Goal: Task Accomplishment & Management: Use online tool/utility

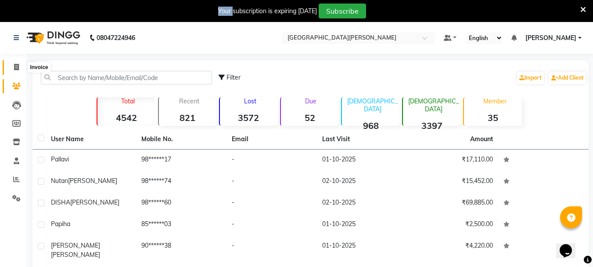
click at [17, 64] on icon at bounding box center [16, 67] width 5 height 7
select select "service"
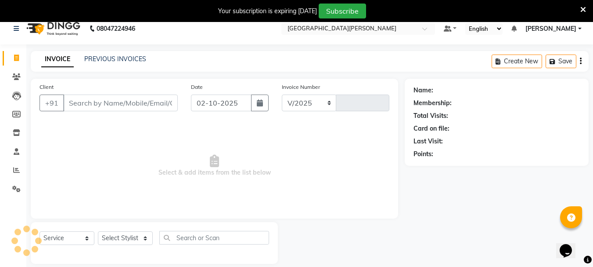
select select "911"
type input "3043"
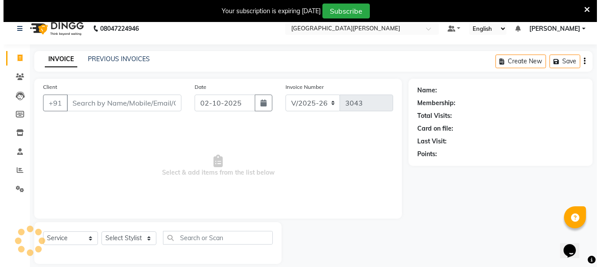
scroll to position [22, 0]
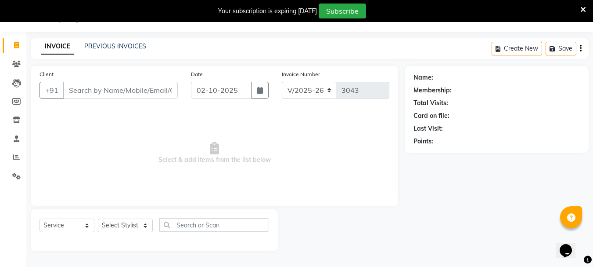
click at [125, 91] on input "Client" at bounding box center [120, 90] width 115 height 17
type input "9822611222"
click at [159, 84] on button "Add Client" at bounding box center [155, 90] width 45 height 17
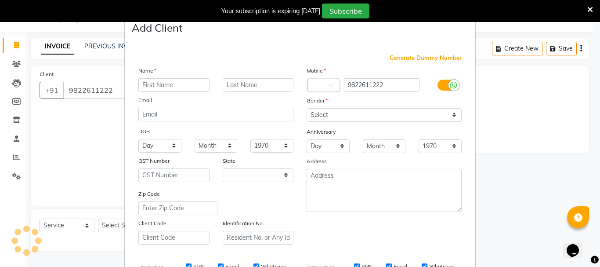
select select "22"
type input "[PERSON_NAME]"
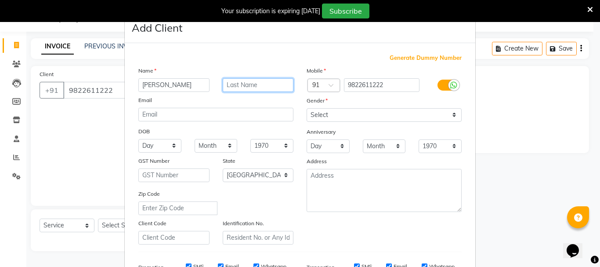
click at [234, 85] on input "text" at bounding box center [258, 85] width 71 height 14
type input "more"
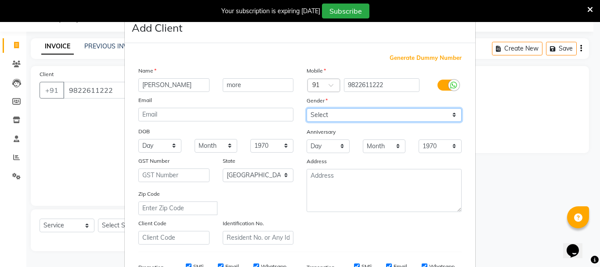
click at [332, 115] on select "Select [DEMOGRAPHIC_DATA] [DEMOGRAPHIC_DATA] Other Prefer Not To Say" at bounding box center [383, 115] width 155 height 14
select select "[DEMOGRAPHIC_DATA]"
click at [306, 108] on select "Select [DEMOGRAPHIC_DATA] [DEMOGRAPHIC_DATA] Other Prefer Not To Say" at bounding box center [383, 115] width 155 height 14
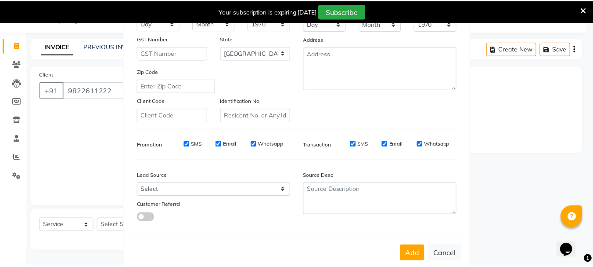
scroll to position [139, 0]
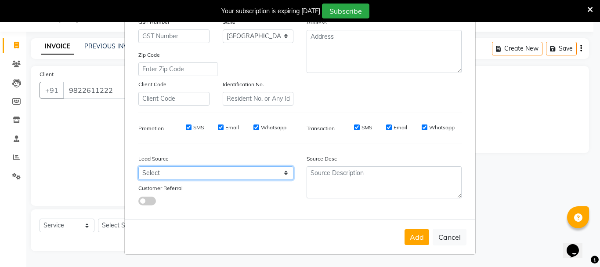
click at [150, 175] on select "Select Walk-in Referral Internet Friend Word of Mouth Advertisement Facebook Ju…" at bounding box center [215, 173] width 155 height 14
select select "25476"
click at [138, 166] on select "Select Walk-in Referral Internet Friend Word of Mouth Advertisement Facebook Ju…" at bounding box center [215, 173] width 155 height 14
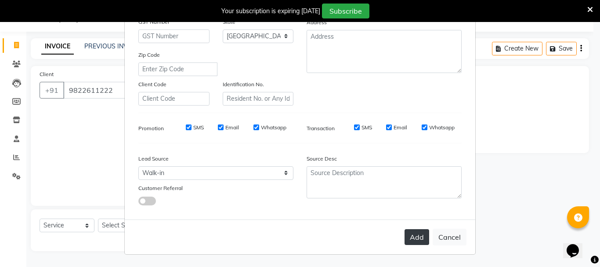
click at [407, 238] on button "Add" at bounding box center [416, 237] width 25 height 16
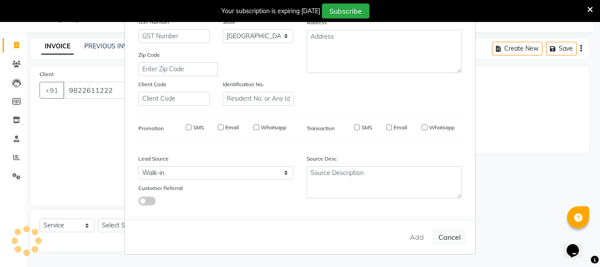
type input "98******22"
select select
select select "null"
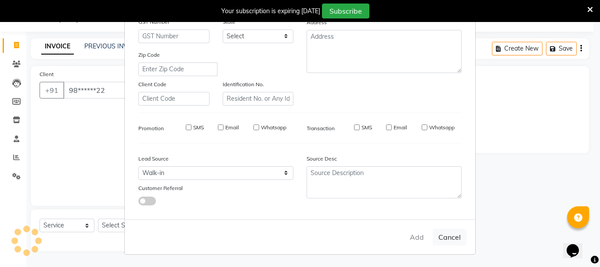
select select
checkbox input "false"
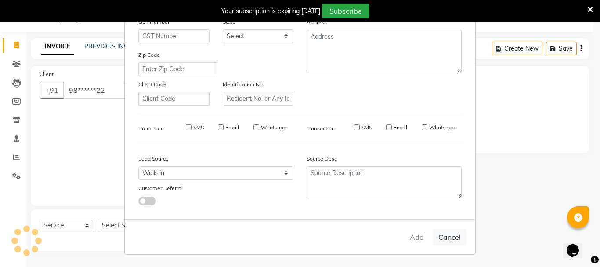
checkbox input "false"
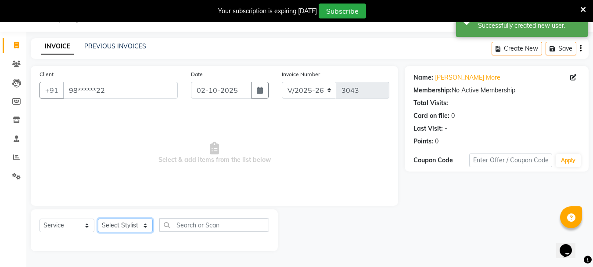
click at [144, 225] on select "Select Stylist Bharti [PERSON_NAME] [PERSON_NAME] [PERSON_NAME] [PERSON_NAME] m…" at bounding box center [125, 225] width 55 height 14
select select "47321"
click at [98, 218] on select "Select Stylist Bharti [PERSON_NAME] [PERSON_NAME] [PERSON_NAME] [PERSON_NAME] m…" at bounding box center [125, 225] width 55 height 14
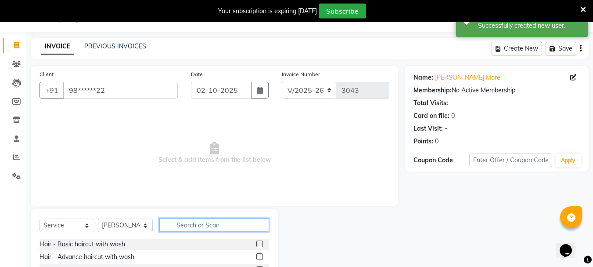
click at [180, 225] on input "text" at bounding box center [214, 225] width 110 height 14
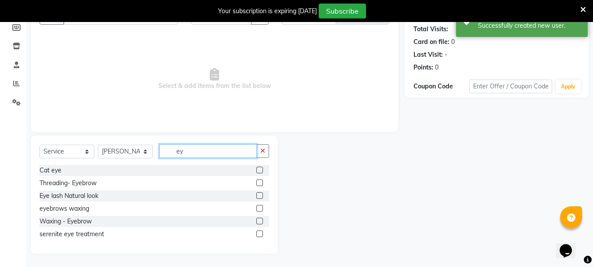
scroll to position [96, 0]
type input "eye"
click at [260, 181] on label at bounding box center [259, 182] width 7 height 7
click at [260, 181] on input "checkbox" at bounding box center [259, 183] width 6 height 6
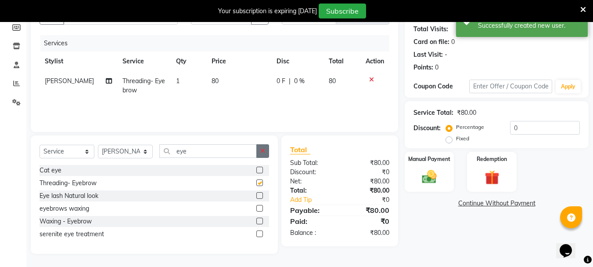
checkbox input "false"
click at [263, 149] on icon "button" at bounding box center [262, 151] width 5 height 6
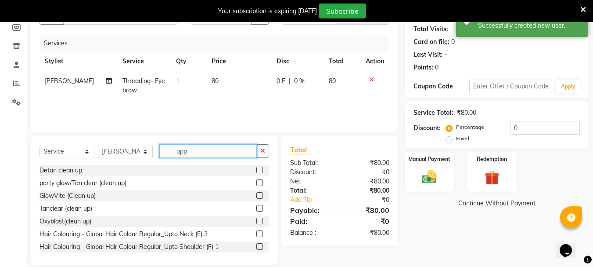
scroll to position [88, 0]
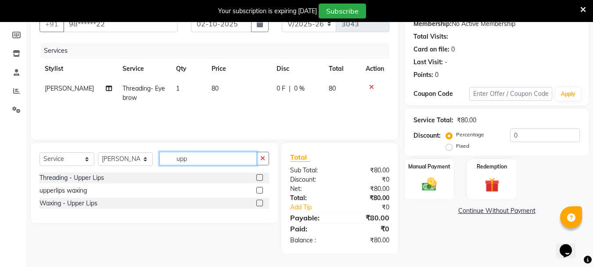
type input "upp"
click at [258, 177] on label at bounding box center [259, 177] width 7 height 7
click at [258, 177] on input "checkbox" at bounding box center [259, 178] width 6 height 6
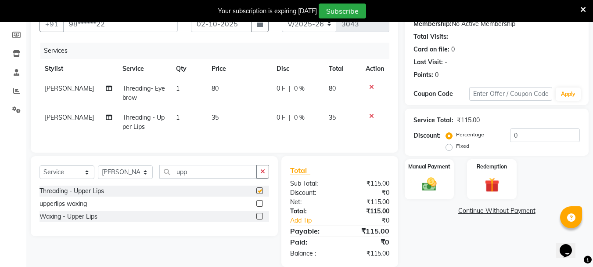
checkbox input "false"
click at [434, 194] on div "Manual Payment" at bounding box center [429, 179] width 51 height 42
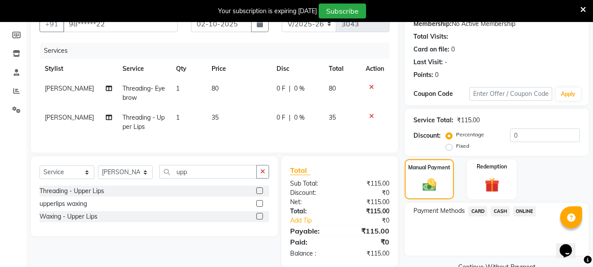
click at [498, 209] on span "CASH" at bounding box center [500, 211] width 19 height 10
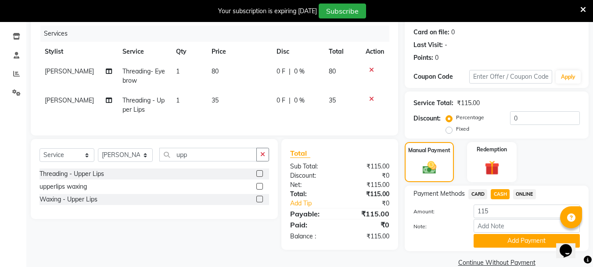
scroll to position [121, 0]
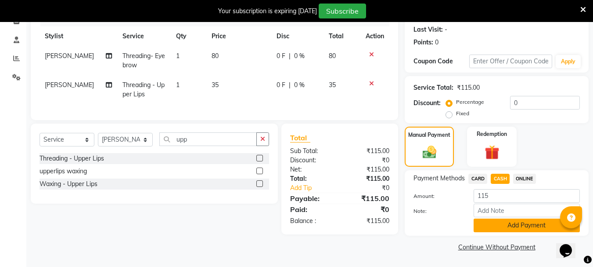
click at [488, 225] on button "Add Payment" at bounding box center [527, 225] width 106 height 14
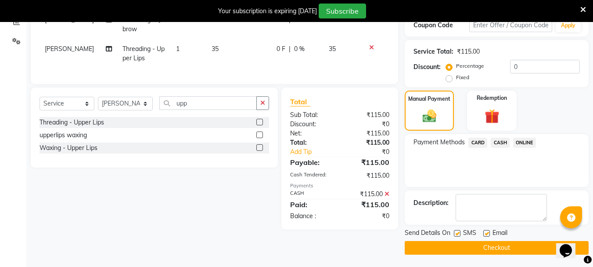
scroll to position [158, 0]
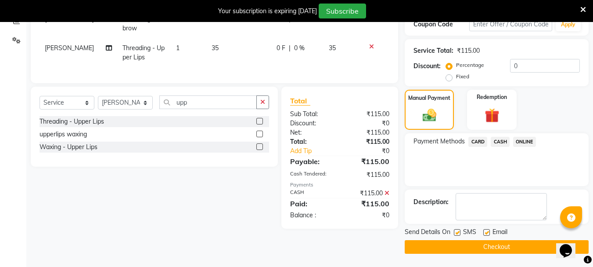
click at [443, 251] on button "Checkout" at bounding box center [497, 247] width 184 height 14
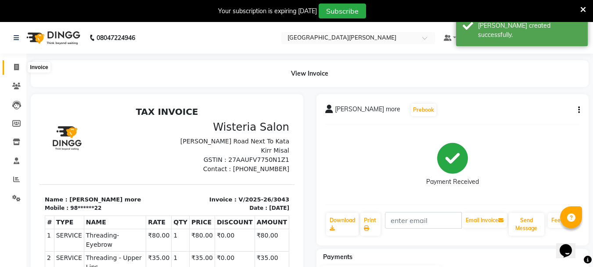
click at [15, 64] on icon at bounding box center [16, 67] width 5 height 7
select select "service"
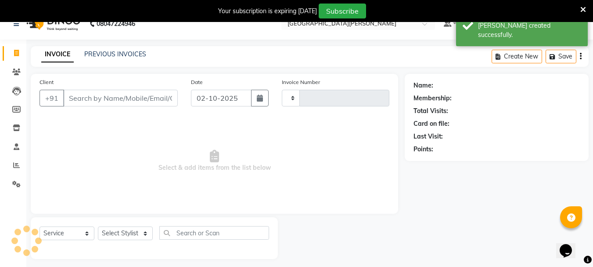
type input "3044"
select select "911"
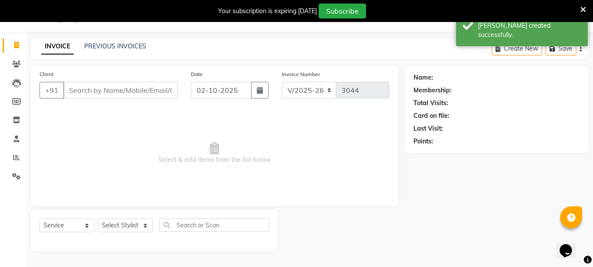
click at [77, 91] on input "Client" at bounding box center [120, 90] width 115 height 17
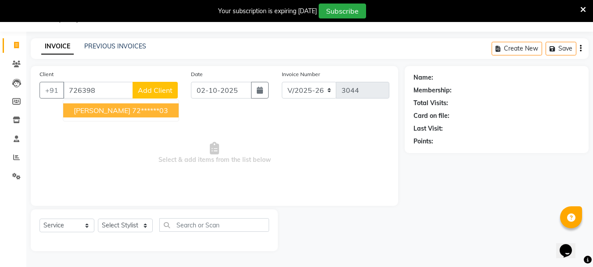
click at [80, 109] on span "[PERSON_NAME]" at bounding box center [102, 110] width 57 height 9
type input "72******03"
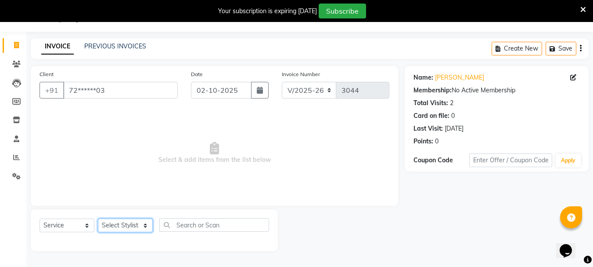
click at [143, 220] on select "Select Stylist Bharti [PERSON_NAME] [PERSON_NAME] [PERSON_NAME] [PERSON_NAME] m…" at bounding box center [125, 225] width 55 height 14
click at [139, 222] on select "Select Stylist Bharti [PERSON_NAME] [PERSON_NAME] [PERSON_NAME] [PERSON_NAME] m…" at bounding box center [125, 225] width 55 height 14
select select "15252"
click at [98, 218] on select "Select Stylist Bharti [PERSON_NAME] [PERSON_NAME] [PERSON_NAME] [PERSON_NAME] m…" at bounding box center [125, 225] width 55 height 14
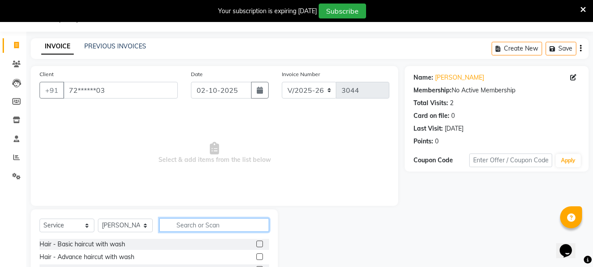
click at [193, 226] on input "text" at bounding box center [214, 225] width 110 height 14
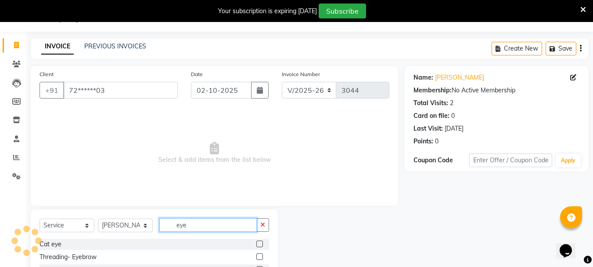
type input "eye"
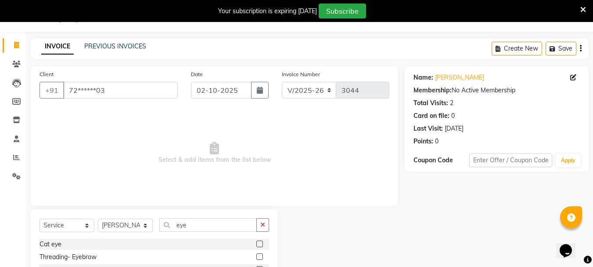
click at [259, 255] on label at bounding box center [259, 256] width 7 height 7
click at [259, 255] on input "checkbox" at bounding box center [259, 257] width 6 height 6
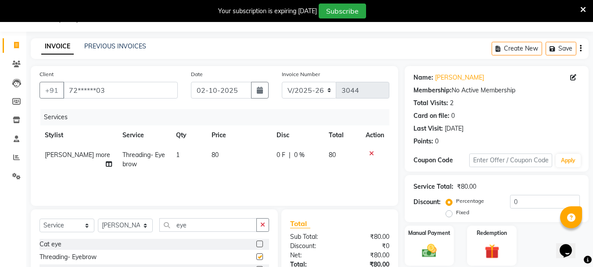
checkbox input "false"
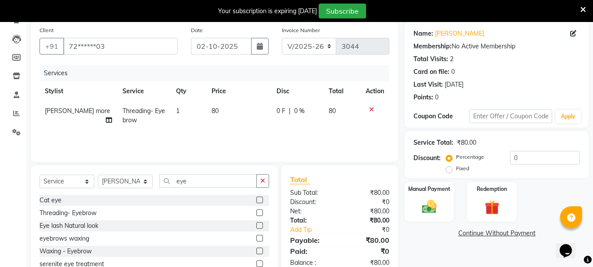
scroll to position [86, 0]
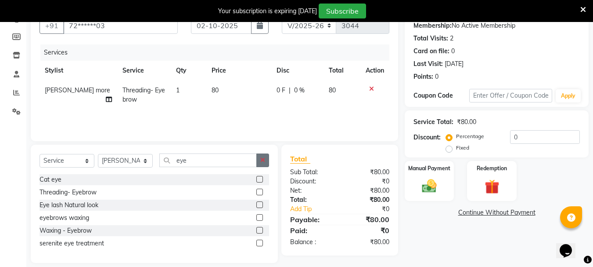
click at [261, 166] on button "button" at bounding box center [262, 160] width 13 height 14
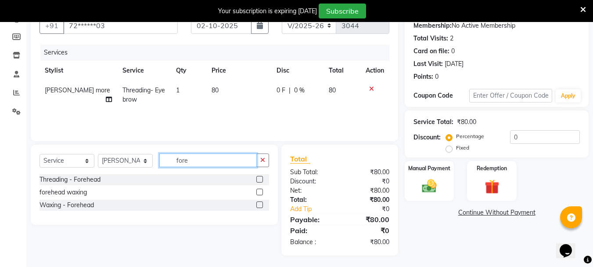
type input "fore"
click at [260, 178] on label at bounding box center [259, 179] width 7 height 7
click at [260, 178] on input "checkbox" at bounding box center [259, 180] width 6 height 6
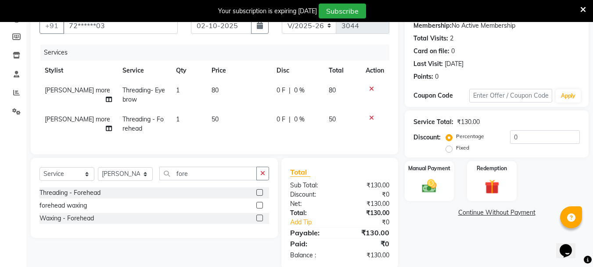
click at [259, 195] on label at bounding box center [259, 192] width 7 height 7
click at [259, 195] on input "checkbox" at bounding box center [259, 193] width 6 height 6
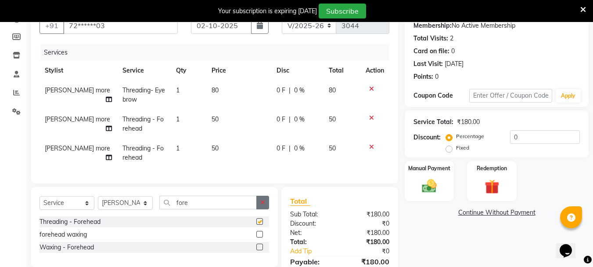
checkbox input "false"
click at [263, 205] on icon "button" at bounding box center [262, 202] width 5 height 6
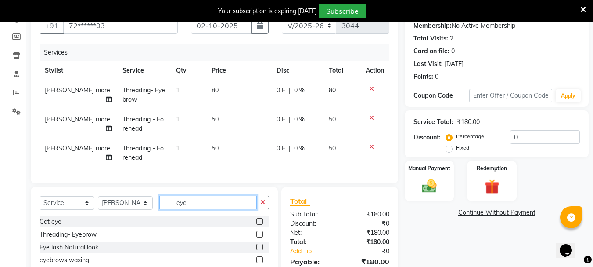
type input "eye"
click at [259, 237] on label at bounding box center [259, 234] width 7 height 7
click at [259, 237] on input "checkbox" at bounding box center [259, 234] width 6 height 6
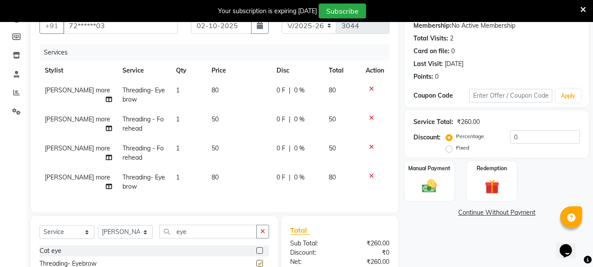
checkbox input "false"
click at [61, 146] on span "[PERSON_NAME] more" at bounding box center [77, 148] width 65 height 8
select select "15252"
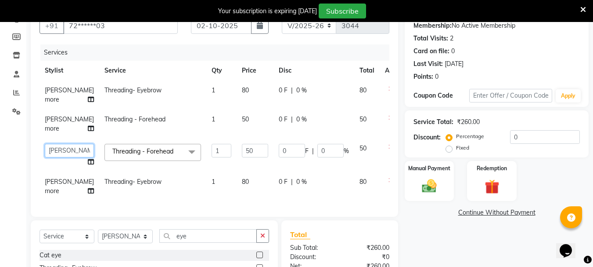
click at [56, 155] on select "Bharti [PERSON_NAME] [PERSON_NAME] [PERSON_NAME] [PERSON_NAME] more [PERSON_NAM…" at bounding box center [69, 151] width 49 height 14
select select "47321"
click at [49, 181] on span "[PERSON_NAME] more" at bounding box center [69, 185] width 49 height 17
select select "15252"
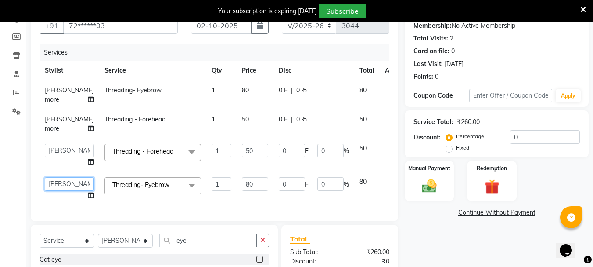
click at [50, 187] on select "Bharti [PERSON_NAME] [PERSON_NAME] [PERSON_NAME] [PERSON_NAME] more [PERSON_NAM…" at bounding box center [69, 184] width 49 height 14
select select "47321"
click at [106, 134] on td "Threading - Forehead" at bounding box center [152, 123] width 107 height 29
select select "15252"
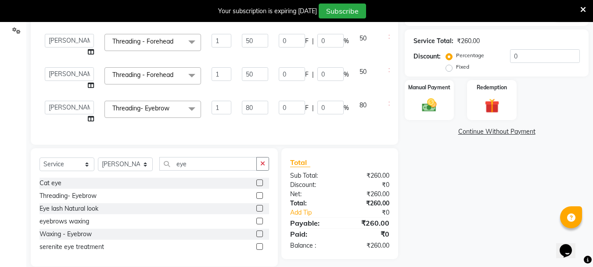
scroll to position [187, 0]
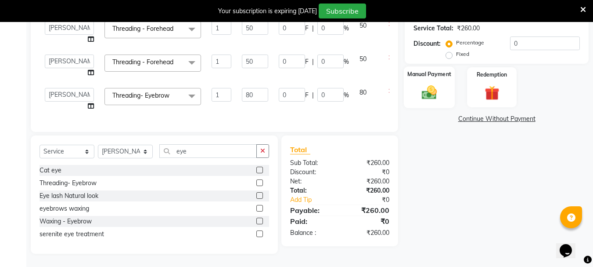
click at [430, 96] on div "Manual Payment" at bounding box center [429, 87] width 51 height 42
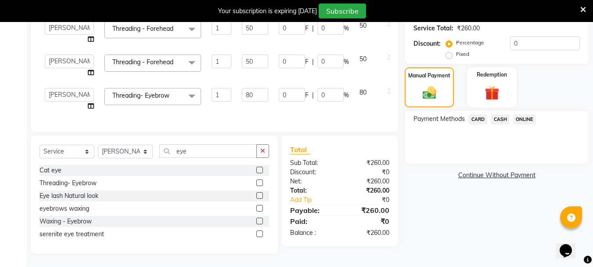
click at [524, 114] on span "ONLINE" at bounding box center [524, 119] width 23 height 10
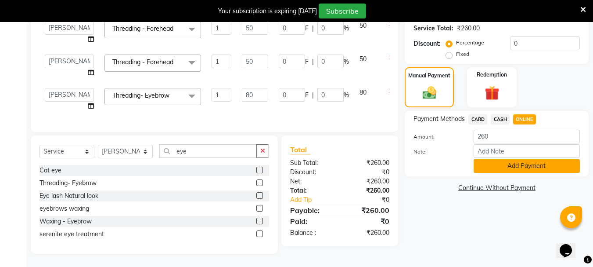
click at [495, 159] on button "Add Payment" at bounding box center [527, 166] width 106 height 14
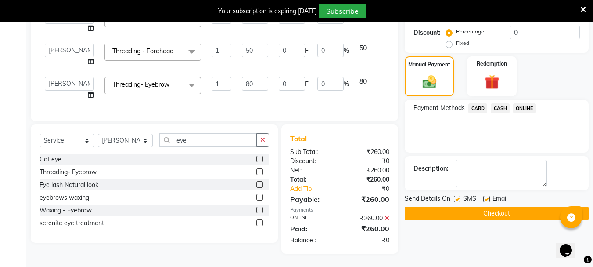
scroll to position [198, 0]
click at [439, 208] on button "Checkout" at bounding box center [497, 213] width 184 height 14
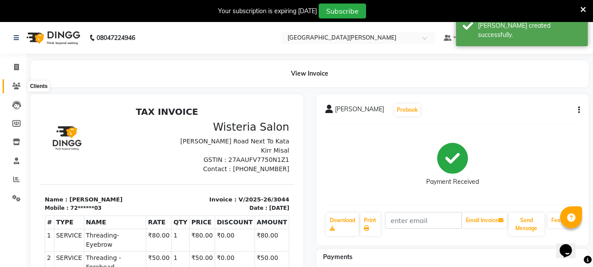
click at [14, 86] on icon at bounding box center [16, 86] width 8 height 7
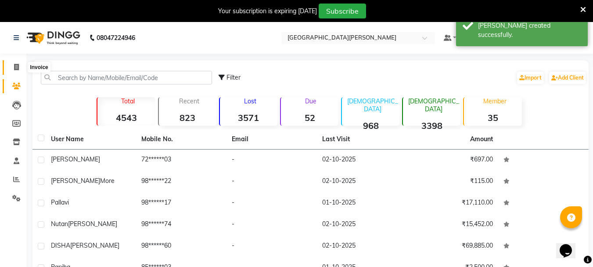
click at [16, 69] on icon at bounding box center [16, 67] width 5 height 7
select select "service"
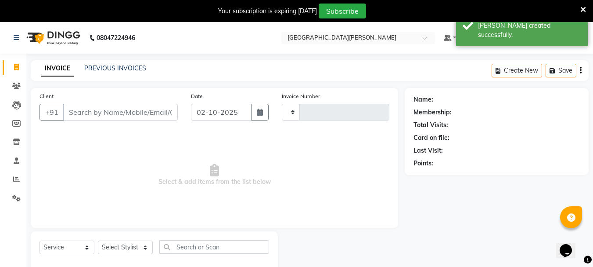
type input "3045"
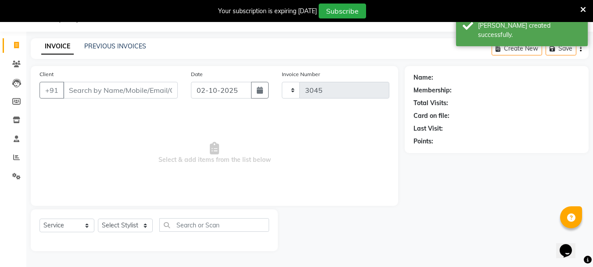
select select "911"
click at [97, 96] on input "Client" at bounding box center [120, 90] width 115 height 17
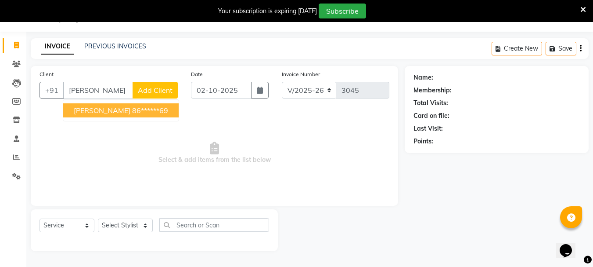
click at [108, 113] on span "[PERSON_NAME]" at bounding box center [102, 110] width 57 height 9
type input "86******69"
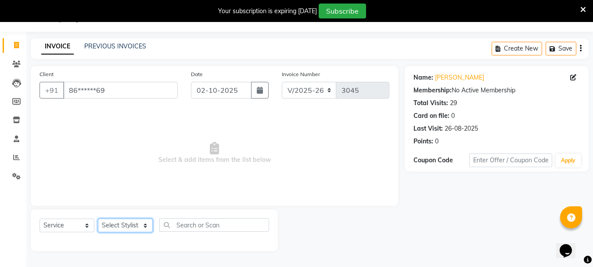
click at [144, 223] on select "Select Stylist Bharti [PERSON_NAME] [PERSON_NAME] [PERSON_NAME] [PERSON_NAME] m…" at bounding box center [125, 225] width 55 height 14
select select "53875"
click at [98, 218] on select "Select Stylist Bharti [PERSON_NAME] [PERSON_NAME] [PERSON_NAME] [PERSON_NAME] m…" at bounding box center [125, 225] width 55 height 14
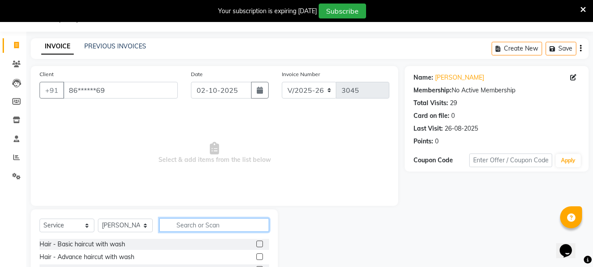
click at [201, 224] on input "text" at bounding box center [214, 225] width 110 height 14
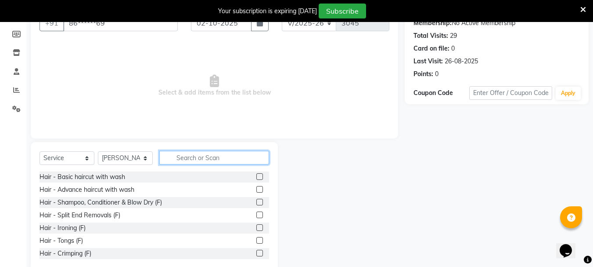
scroll to position [107, 0]
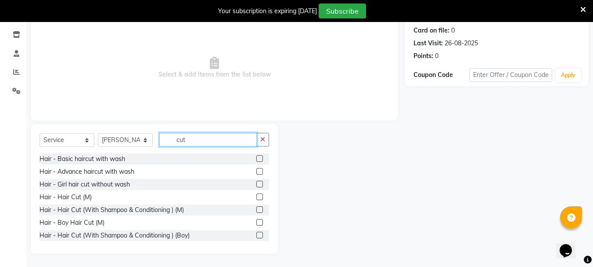
type input "cut"
click at [256, 197] on label at bounding box center [259, 196] width 7 height 7
click at [256, 197] on input "checkbox" at bounding box center [259, 197] width 6 height 6
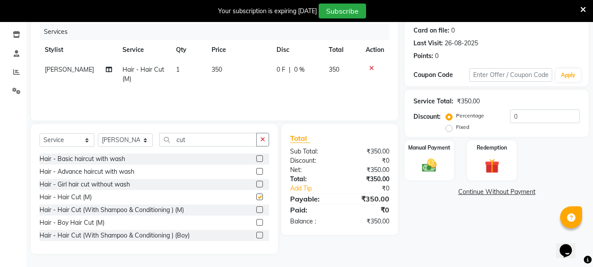
checkbox input "false"
click at [436, 169] on img at bounding box center [429, 165] width 25 height 18
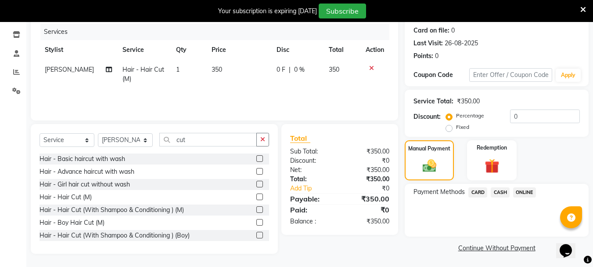
click at [528, 192] on span "ONLINE" at bounding box center [524, 192] width 23 height 10
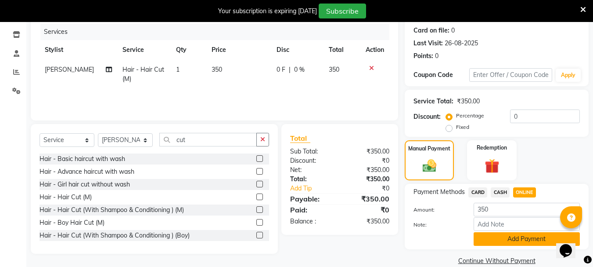
click at [493, 236] on button "Add Payment" at bounding box center [527, 239] width 106 height 14
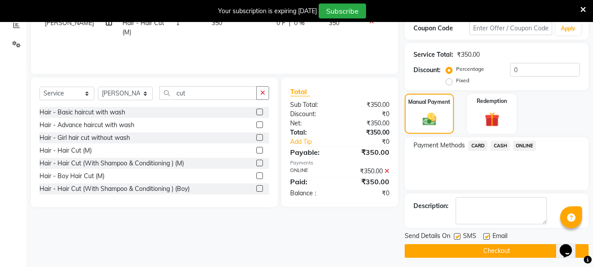
scroll to position [158, 0]
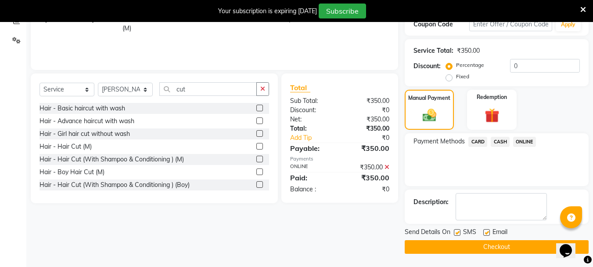
click at [455, 244] on button "Checkout" at bounding box center [497, 247] width 184 height 14
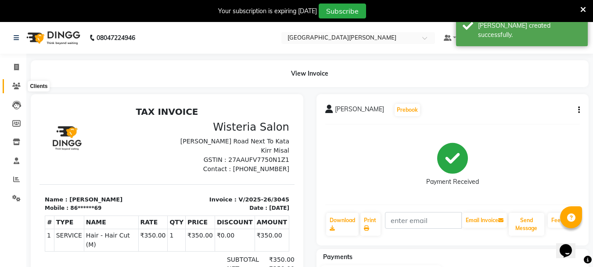
click at [15, 86] on icon at bounding box center [16, 86] width 8 height 7
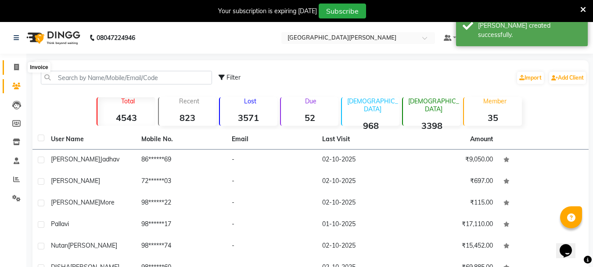
click at [15, 68] on icon at bounding box center [16, 67] width 5 height 7
select select "911"
select select "service"
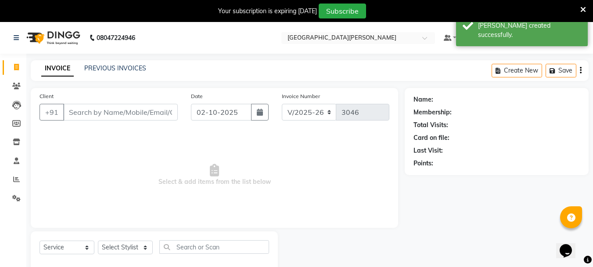
scroll to position [22, 0]
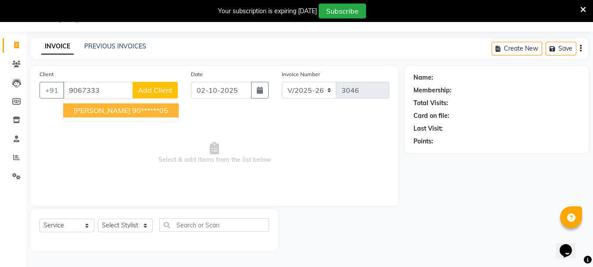
click at [83, 108] on span "[PERSON_NAME]" at bounding box center [102, 110] width 57 height 9
type input "90******05"
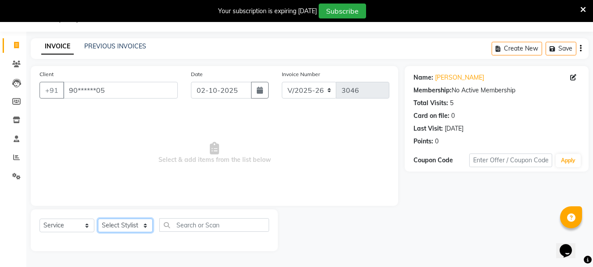
click at [144, 221] on select "Select Stylist Bharti [PERSON_NAME] [PERSON_NAME] [PERSON_NAME] [PERSON_NAME] m…" at bounding box center [125, 225] width 55 height 14
select select "15252"
click at [98, 218] on select "Select Stylist Bharti [PERSON_NAME] [PERSON_NAME] [PERSON_NAME] [PERSON_NAME] m…" at bounding box center [125, 225] width 55 height 14
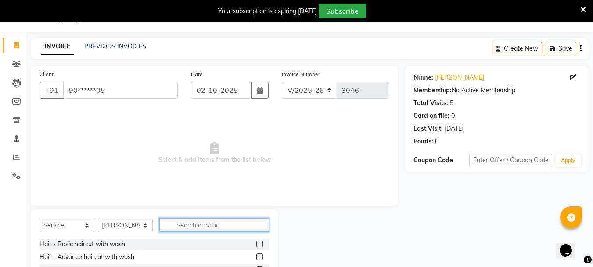
click at [202, 226] on input "text" at bounding box center [214, 225] width 110 height 14
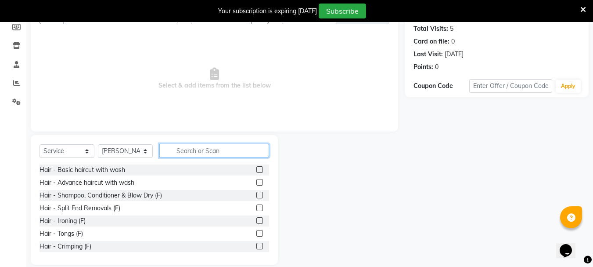
scroll to position [107, 0]
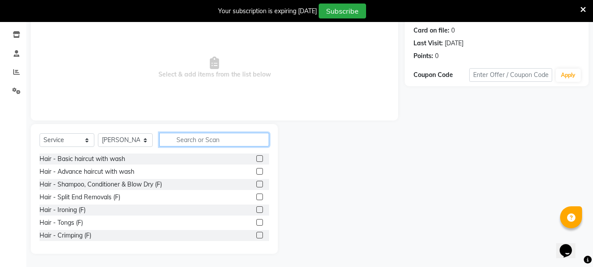
type input "y"
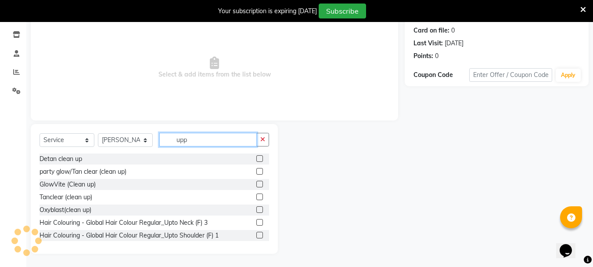
scroll to position [58, 0]
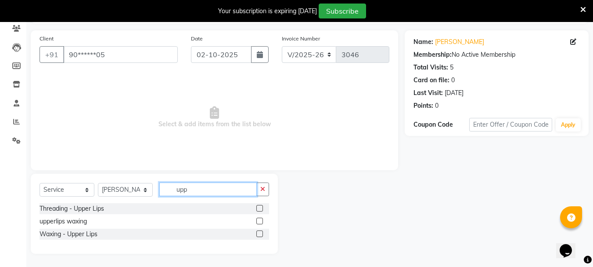
type input "upp"
click at [259, 209] on label at bounding box center [259, 208] width 7 height 7
click at [259, 209] on input "checkbox" at bounding box center [259, 208] width 6 height 6
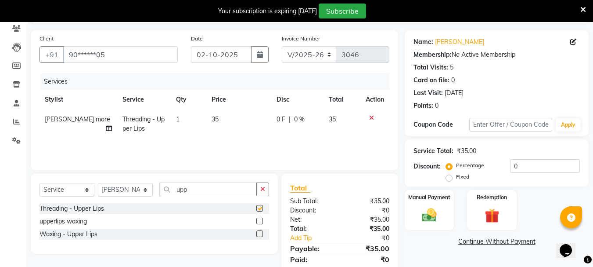
checkbox input "false"
click at [422, 211] on img at bounding box center [429, 215] width 25 height 18
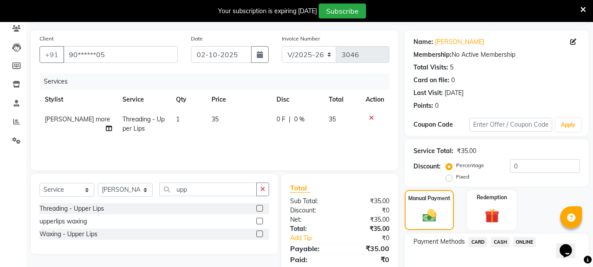
click at [499, 242] on span "CASH" at bounding box center [500, 242] width 19 height 10
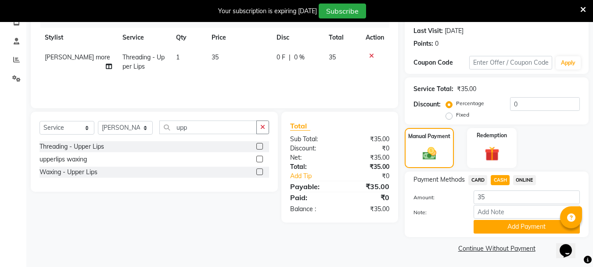
scroll to position [121, 0]
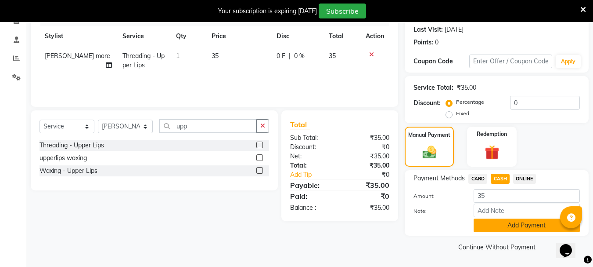
click at [496, 222] on button "Add Payment" at bounding box center [527, 225] width 106 height 14
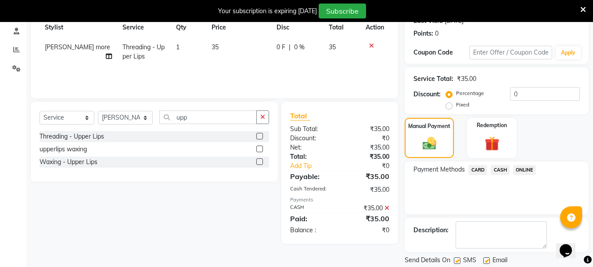
scroll to position [158, 0]
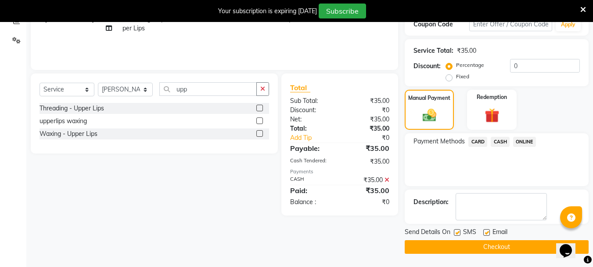
click at [444, 246] on button "Checkout" at bounding box center [497, 247] width 184 height 14
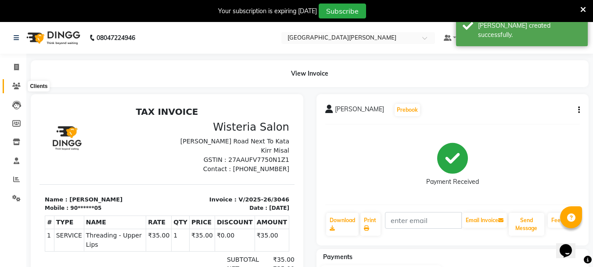
click at [18, 87] on icon at bounding box center [16, 86] width 8 height 7
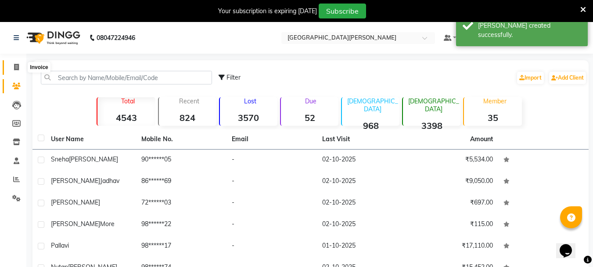
click at [14, 68] on icon at bounding box center [16, 67] width 5 height 7
select select "service"
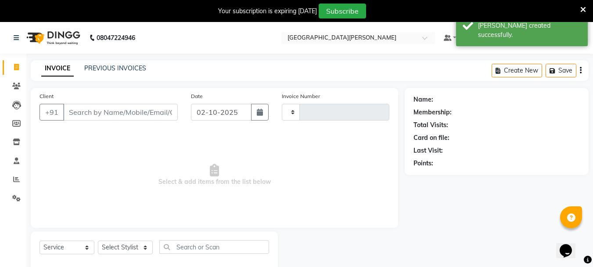
type input "3047"
select select "911"
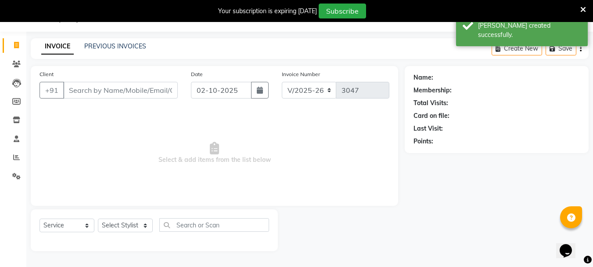
click at [120, 96] on input "Client" at bounding box center [120, 90] width 115 height 17
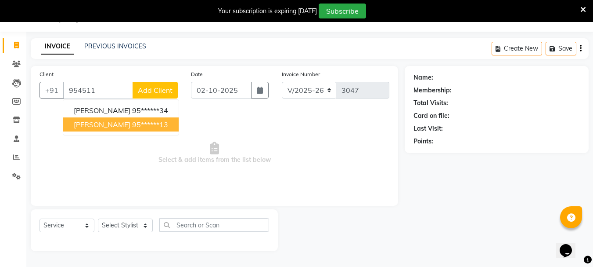
click at [132, 124] on ngb-highlight "95******13" at bounding box center [150, 124] width 36 height 9
type input "95******13"
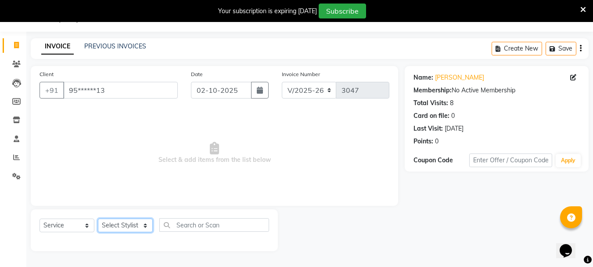
click at [145, 225] on select "Select Stylist Bharti [PERSON_NAME] [PERSON_NAME] [PERSON_NAME] [PERSON_NAME] m…" at bounding box center [125, 225] width 55 height 14
select select "53875"
click at [98, 218] on select "Select Stylist Bharti [PERSON_NAME] [PERSON_NAME] [PERSON_NAME] [PERSON_NAME] m…" at bounding box center [125, 225] width 55 height 14
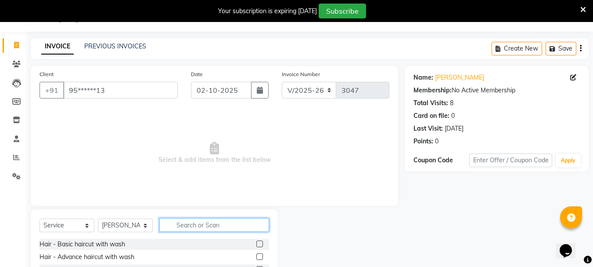
click at [204, 227] on input "text" at bounding box center [214, 225] width 110 height 14
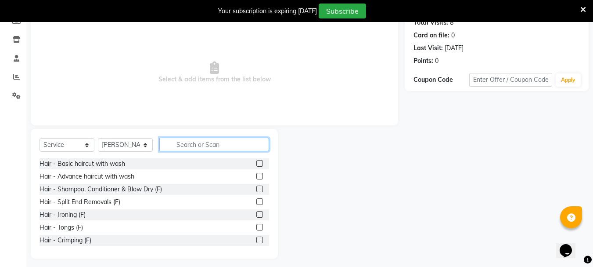
scroll to position [107, 0]
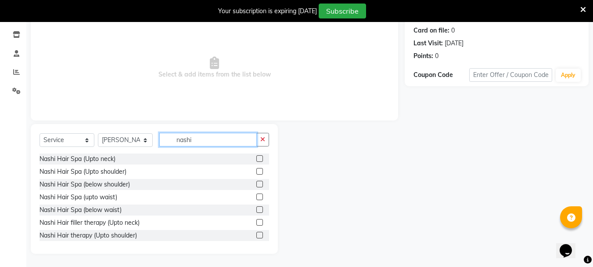
type input "nashi"
click at [256, 198] on label at bounding box center [259, 196] width 7 height 7
click at [256, 198] on input "checkbox" at bounding box center [259, 197] width 6 height 6
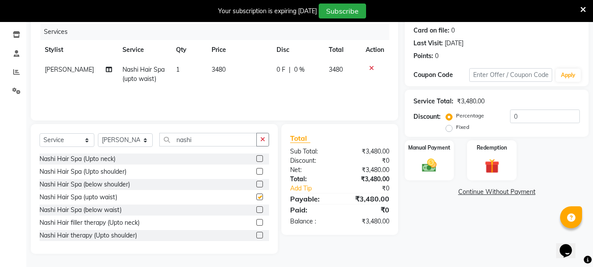
checkbox input "false"
click at [218, 80] on td "3480" at bounding box center [238, 74] width 65 height 29
select select "53875"
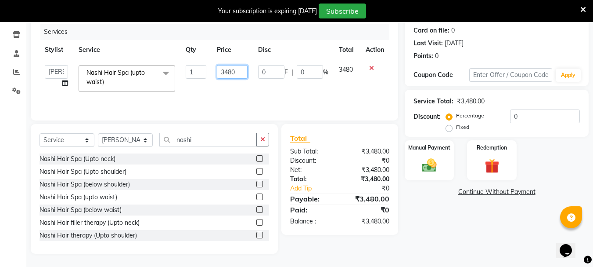
click at [235, 73] on input "3480" at bounding box center [232, 72] width 30 height 14
click at [234, 72] on input "3480" at bounding box center [232, 72] width 30 height 14
type input "3200"
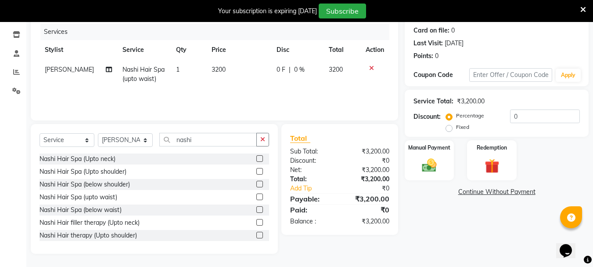
click at [228, 100] on div "Services Stylist Service Qty Price Disc Total Action [PERSON_NAME] Nashi Hair S…" at bounding box center [215, 68] width 350 height 88
click at [428, 169] on img at bounding box center [429, 165] width 25 height 18
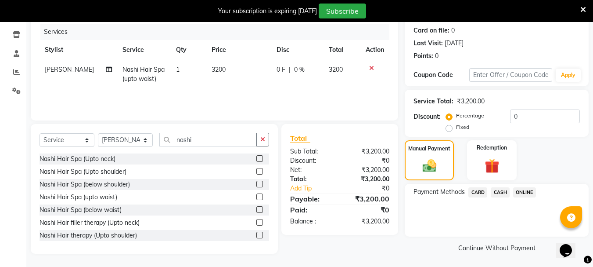
click at [527, 192] on span "ONLINE" at bounding box center [524, 192] width 23 height 10
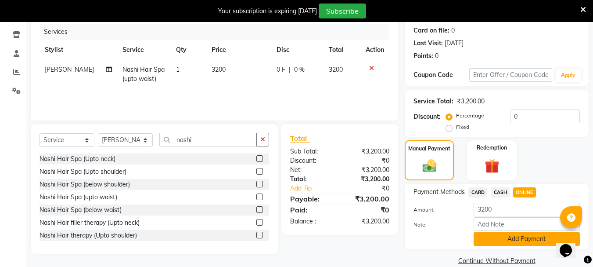
click at [502, 242] on button "Add Payment" at bounding box center [527, 239] width 106 height 14
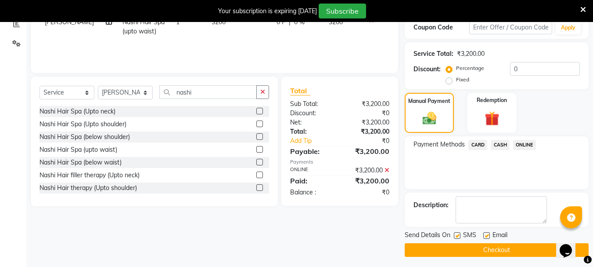
scroll to position [158, 0]
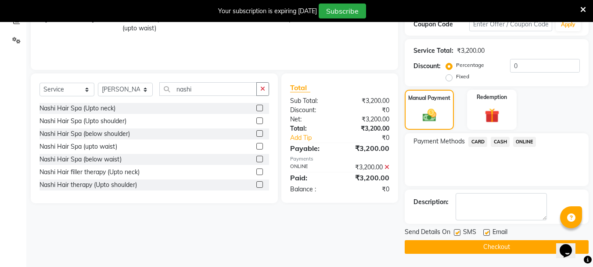
click at [431, 243] on button "Checkout" at bounding box center [497, 247] width 184 height 14
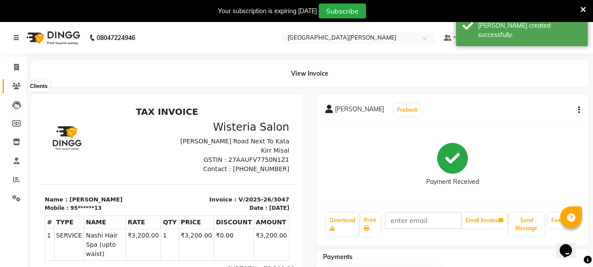
click at [17, 86] on icon at bounding box center [16, 86] width 8 height 7
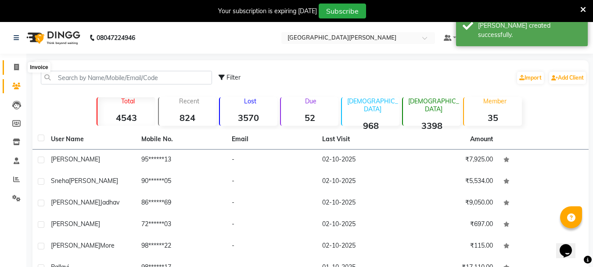
click at [17, 66] on icon at bounding box center [16, 67] width 5 height 7
select select "service"
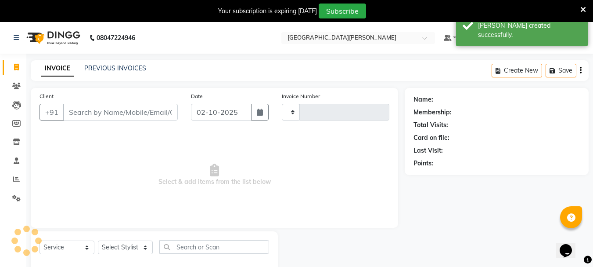
type input "3048"
select select "911"
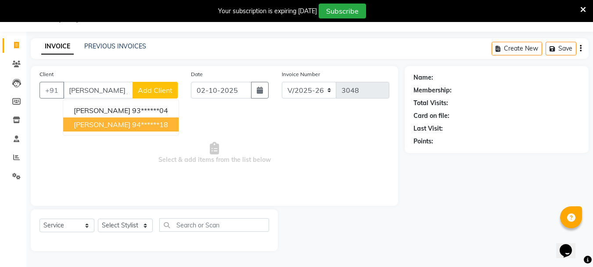
click at [95, 131] on ngb-typeahead-window "[PERSON_NAME] 93******04 [PERSON_NAME] 94******18" at bounding box center [121, 117] width 116 height 36
click at [108, 126] on span "[PERSON_NAME]" at bounding box center [102, 124] width 57 height 9
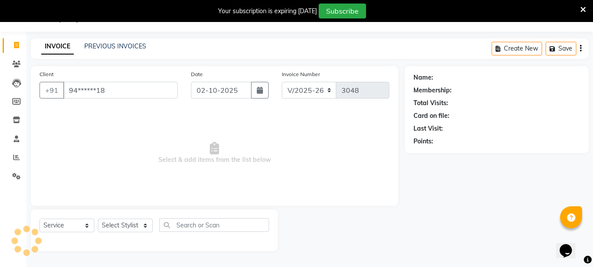
type input "94******18"
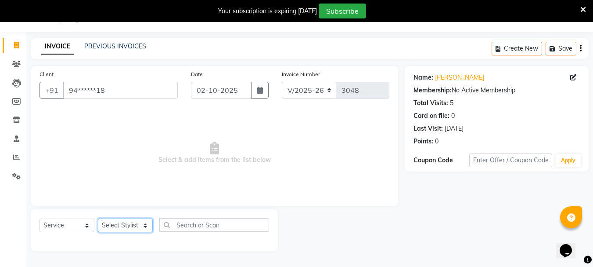
click at [147, 225] on select "Select Stylist Bharti [PERSON_NAME] [PERSON_NAME] [PERSON_NAME] [PERSON_NAME] m…" at bounding box center [125, 225] width 55 height 14
select select "53875"
click at [98, 218] on select "Select Stylist Bharti [PERSON_NAME] [PERSON_NAME] [PERSON_NAME] [PERSON_NAME] m…" at bounding box center [125, 225] width 55 height 14
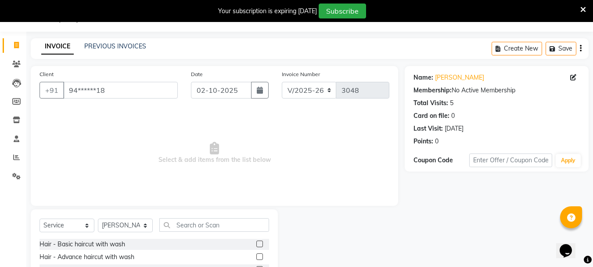
click at [256, 256] on label at bounding box center [259, 256] width 7 height 7
click at [256, 256] on input "checkbox" at bounding box center [259, 257] width 6 height 6
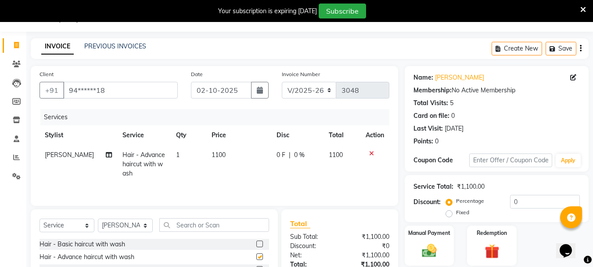
checkbox input "false"
click at [143, 223] on select "Select Stylist Bharti [PERSON_NAME] [PERSON_NAME] [PERSON_NAME] [PERSON_NAME] m…" at bounding box center [125, 225] width 55 height 14
select select "47321"
click at [98, 218] on select "Select Stylist Bharti [PERSON_NAME] [PERSON_NAME] [PERSON_NAME] [PERSON_NAME] m…" at bounding box center [125, 225] width 55 height 14
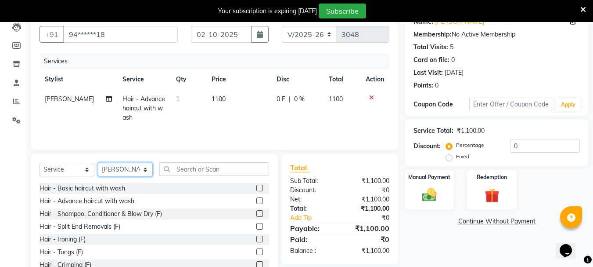
scroll to position [107, 0]
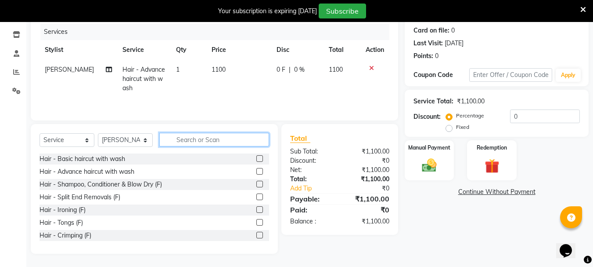
click at [200, 141] on input "text" at bounding box center [214, 140] width 110 height 14
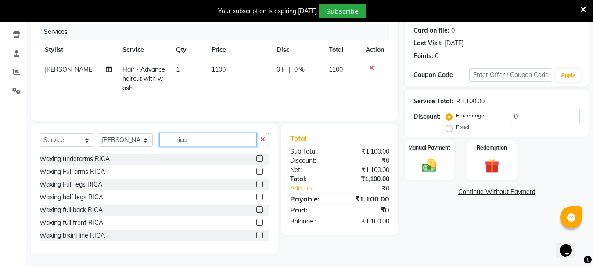
type input "rica"
click at [256, 158] on label at bounding box center [259, 158] width 7 height 7
click at [256, 158] on input "checkbox" at bounding box center [259, 159] width 6 height 6
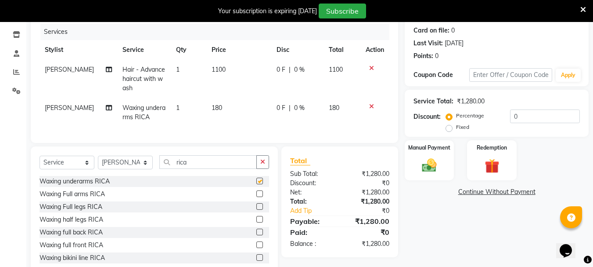
checkbox input "false"
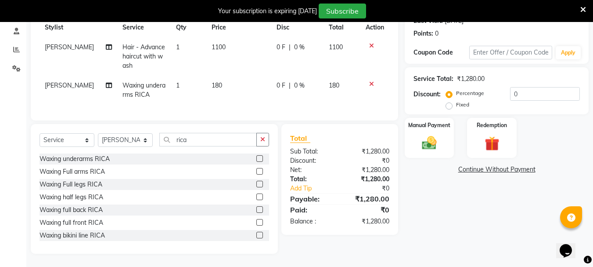
click at [256, 183] on label at bounding box center [259, 183] width 7 height 7
click at [256, 183] on input "checkbox" at bounding box center [259, 184] width 6 height 6
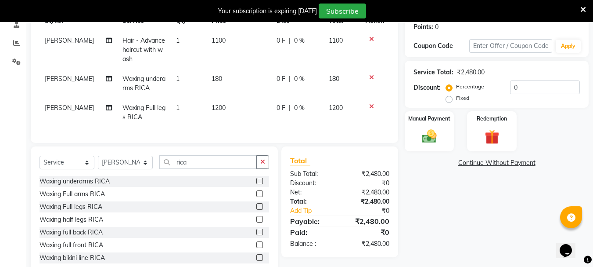
click at [371, 105] on icon at bounding box center [371, 106] width 5 height 6
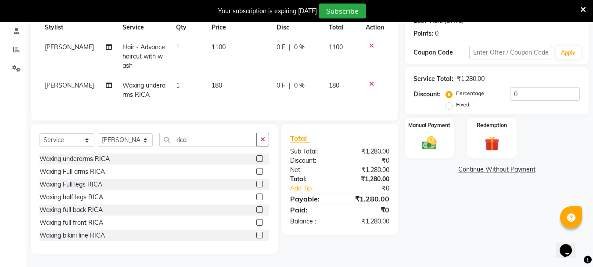
click at [256, 183] on label at bounding box center [259, 183] width 7 height 7
click at [256, 183] on input "checkbox" at bounding box center [259, 184] width 6 height 6
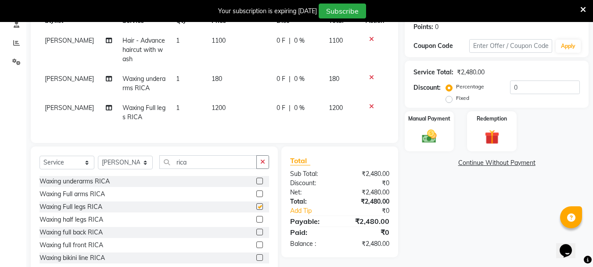
checkbox input "false"
click at [372, 106] on icon at bounding box center [371, 106] width 5 height 6
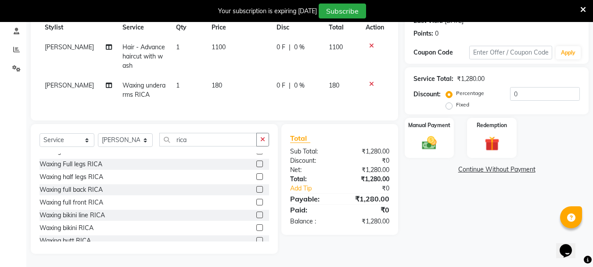
scroll to position [21, 0]
click at [256, 176] on label at bounding box center [259, 176] width 7 height 7
click at [256, 176] on input "checkbox" at bounding box center [259, 176] width 6 height 6
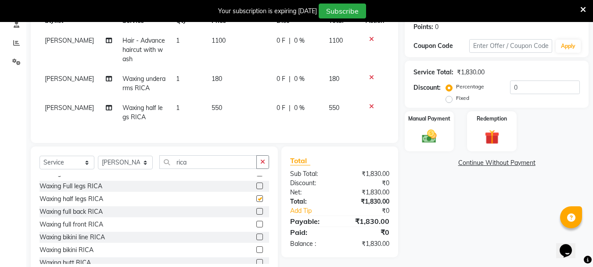
checkbox input "false"
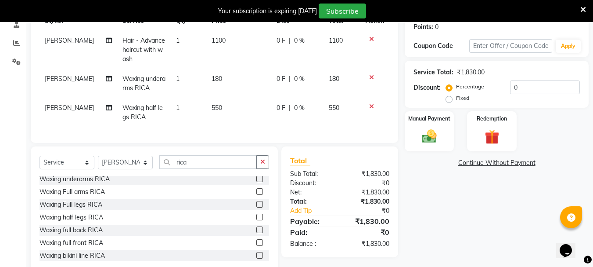
scroll to position [0, 0]
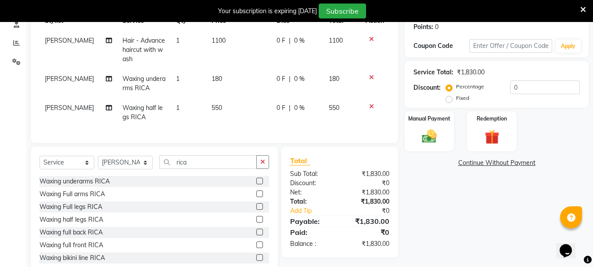
click at [256, 197] on label at bounding box center [259, 193] width 7 height 7
click at [256, 197] on input "checkbox" at bounding box center [259, 194] width 6 height 6
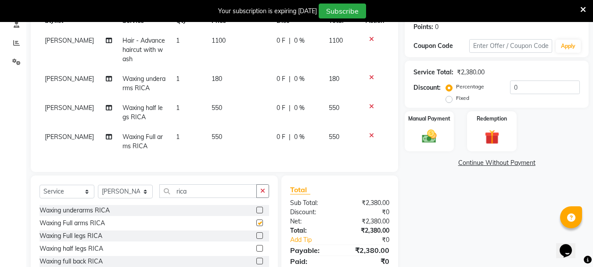
checkbox input "false"
click at [265, 194] on icon "button" at bounding box center [262, 190] width 5 height 6
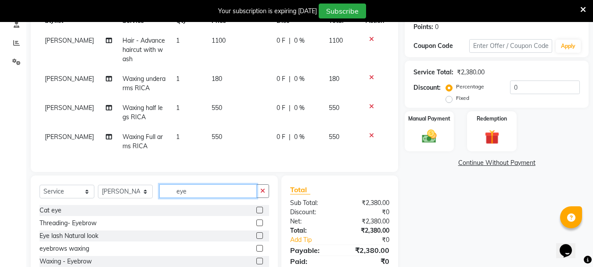
type input "eye"
click at [258, 226] on label at bounding box center [259, 222] width 7 height 7
click at [258, 226] on input "checkbox" at bounding box center [259, 223] width 6 height 6
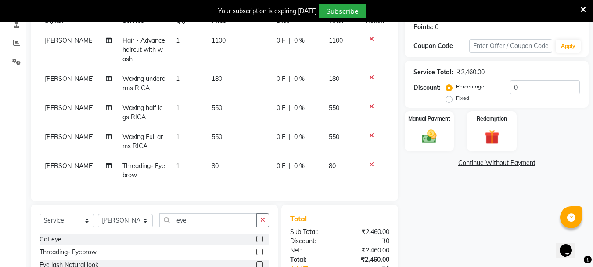
click at [259, 255] on label at bounding box center [259, 251] width 7 height 7
click at [259, 255] on input "checkbox" at bounding box center [259, 252] width 6 height 6
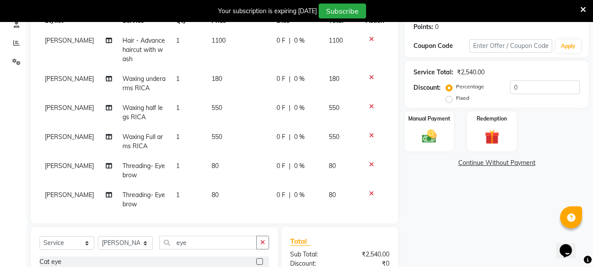
checkbox input "false"
click at [212, 198] on span "80" at bounding box center [215, 195] width 7 height 8
select select "47321"
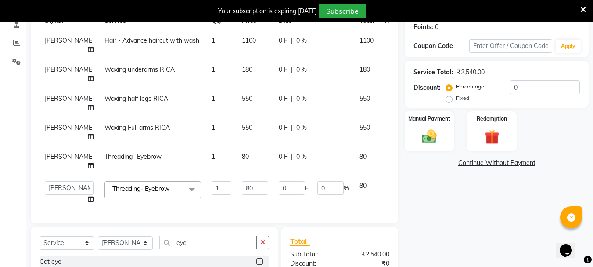
click at [242, 160] on span "80" at bounding box center [245, 156] width 7 height 8
select select "47321"
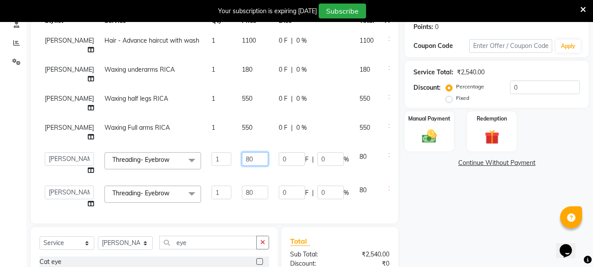
click at [242, 166] on input "80" at bounding box center [255, 159] width 26 height 14
type input "100"
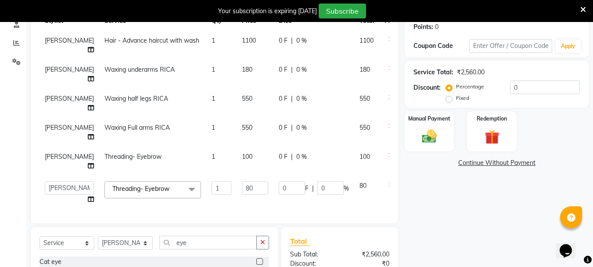
click at [54, 160] on span "[PERSON_NAME]" at bounding box center [69, 156] width 49 height 8
select select "47321"
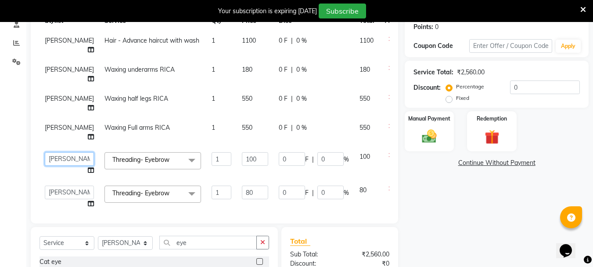
click at [54, 166] on select "Bharti [PERSON_NAME] [PERSON_NAME] [PERSON_NAME] [PERSON_NAME] more [PERSON_NAM…" at bounding box center [69, 159] width 49 height 14
select select "15252"
click at [164, 147] on td "Waxing Full arms RICA" at bounding box center [152, 132] width 107 height 29
select select "47321"
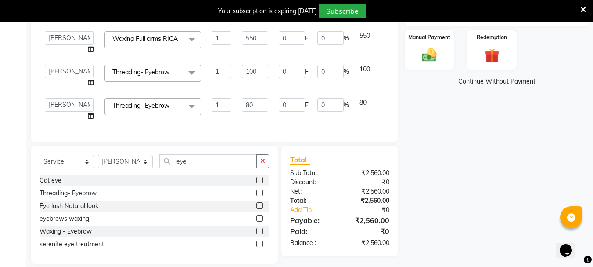
scroll to position [227, 0]
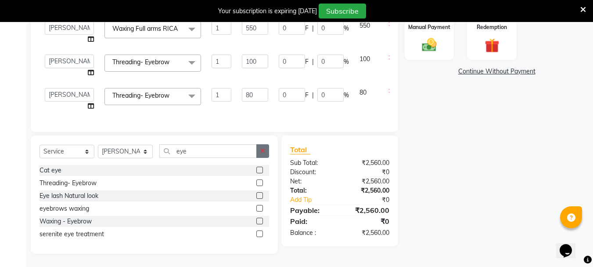
click at [263, 151] on icon "button" at bounding box center [262, 151] width 5 height 6
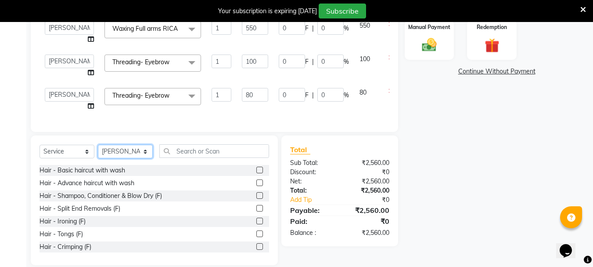
click at [144, 151] on select "Select Stylist Bharti [PERSON_NAME] [PERSON_NAME] [PERSON_NAME] [PERSON_NAME] m…" at bounding box center [125, 151] width 55 height 14
select select "93504"
click at [98, 144] on select "Select Stylist Bharti [PERSON_NAME] [PERSON_NAME] [PERSON_NAME] [PERSON_NAME] m…" at bounding box center [125, 151] width 55 height 14
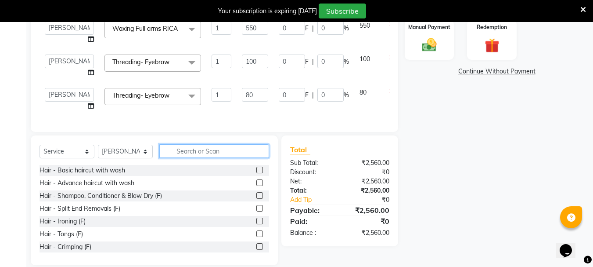
click at [179, 146] on input "text" at bounding box center [214, 151] width 110 height 14
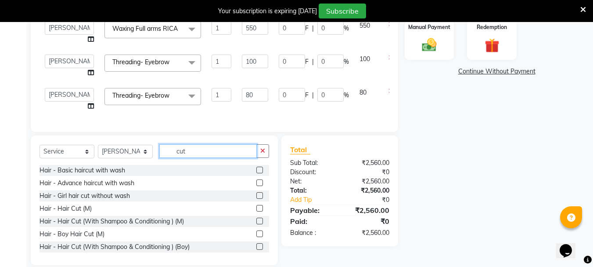
type input "cut"
click at [256, 222] on label at bounding box center [259, 220] width 7 height 7
click at [256, 222] on input "checkbox" at bounding box center [259, 221] width 6 height 6
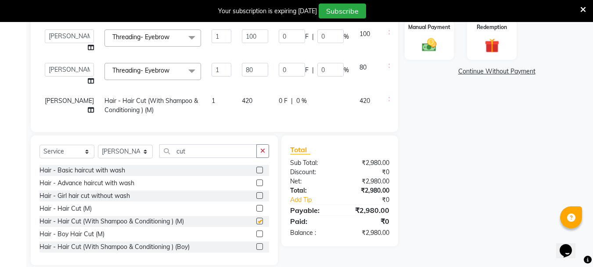
checkbox input "false"
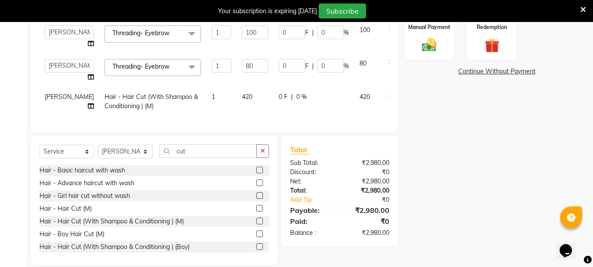
scroll to position [65, 0]
click at [264, 150] on icon "button" at bounding box center [262, 151] width 5 height 6
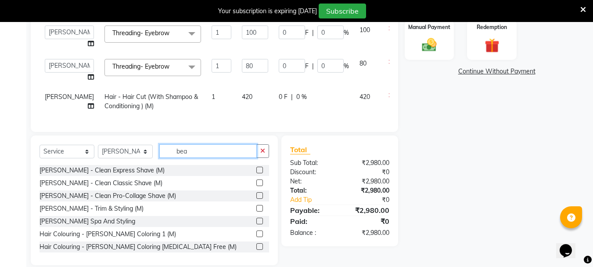
type input "bea"
click at [256, 171] on label at bounding box center [259, 169] width 7 height 7
click at [256, 171] on input "checkbox" at bounding box center [259, 170] width 6 height 6
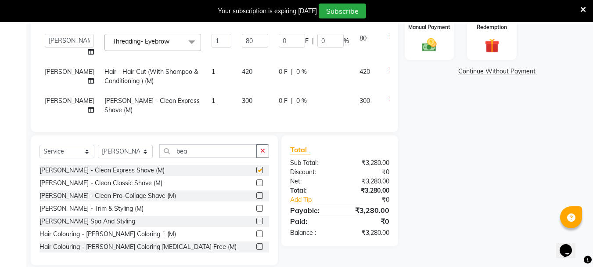
checkbox input "false"
click at [445, 47] on div "Manual Payment" at bounding box center [429, 40] width 51 height 42
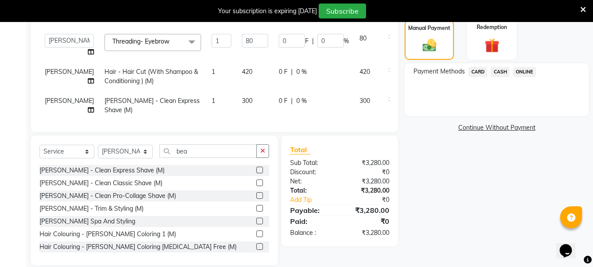
click at [522, 71] on span "ONLINE" at bounding box center [524, 72] width 23 height 10
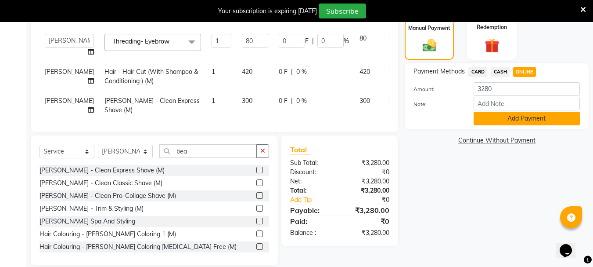
click at [499, 116] on button "Add Payment" at bounding box center [527, 119] width 106 height 14
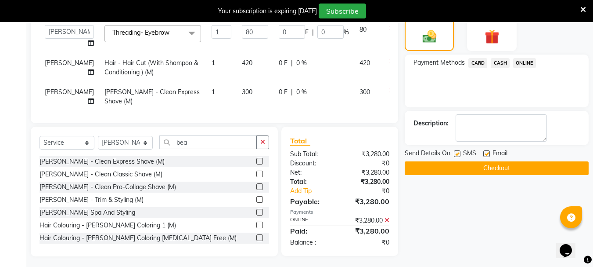
scroll to position [239, 0]
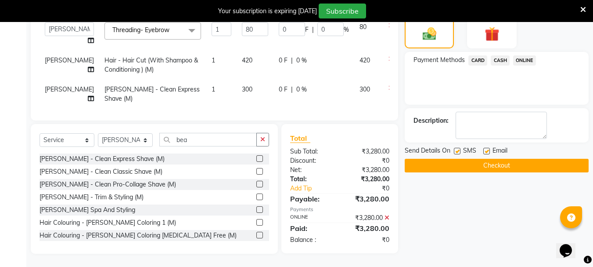
click at [439, 170] on button "Checkout" at bounding box center [497, 166] width 184 height 14
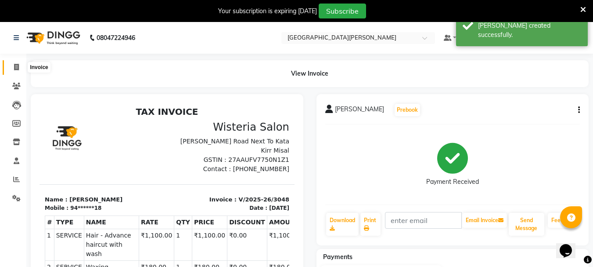
click at [15, 69] on icon at bounding box center [16, 67] width 5 height 7
select select "service"
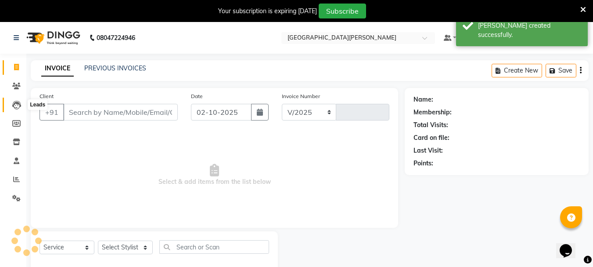
select select "911"
type input "3049"
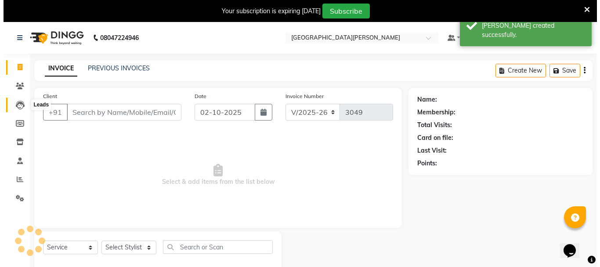
scroll to position [22, 0]
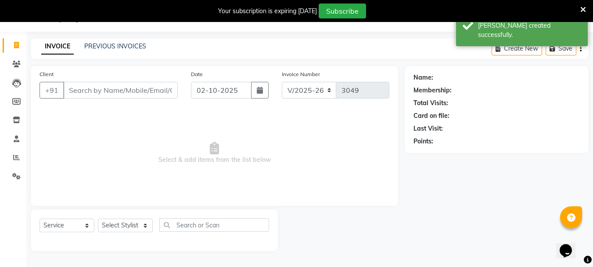
click at [17, 71] on li "Clients" at bounding box center [13, 64] width 26 height 19
click at [17, 67] on icon at bounding box center [16, 64] width 8 height 7
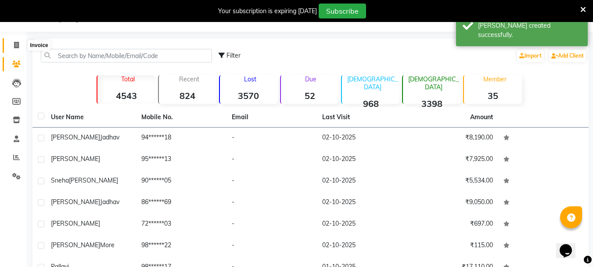
click at [15, 42] on icon at bounding box center [16, 45] width 5 height 7
select select "911"
select select "service"
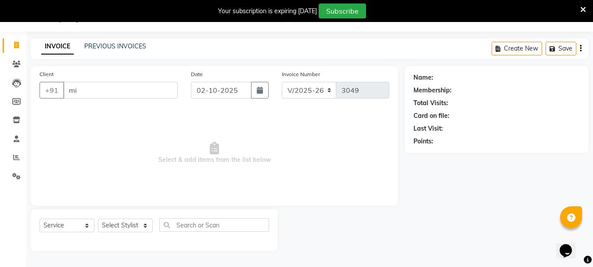
type input "m"
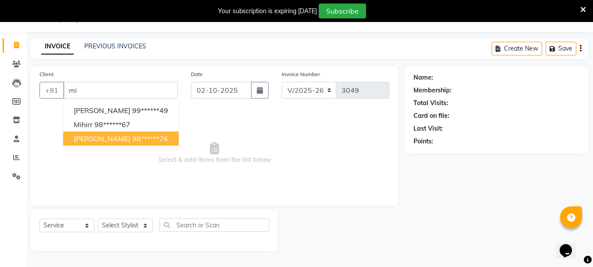
type input "m"
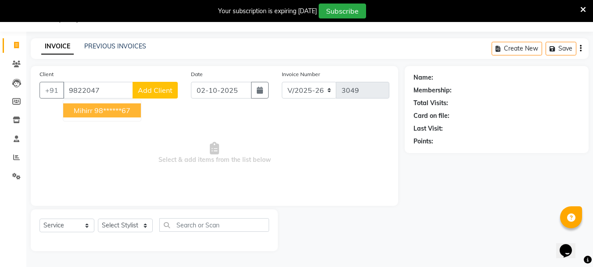
click at [111, 110] on ngb-highlight "98******67" at bounding box center [112, 110] width 36 height 9
type input "98******67"
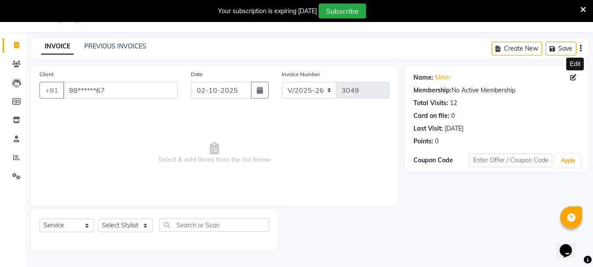
click at [571, 76] on icon at bounding box center [573, 77] width 6 height 6
select select "26"
select select "04"
select select "1984"
select select "22"
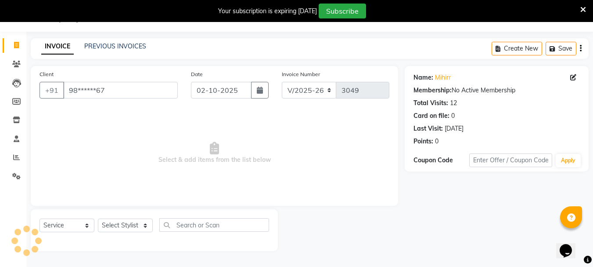
select select "[DEMOGRAPHIC_DATA]"
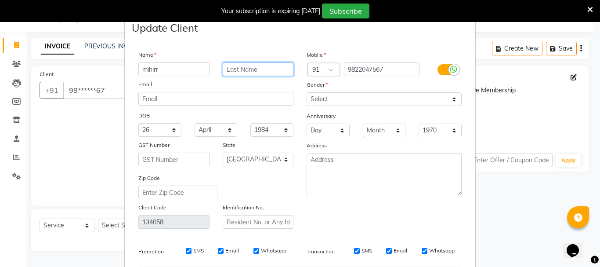
click at [238, 72] on input "text" at bounding box center [258, 69] width 71 height 14
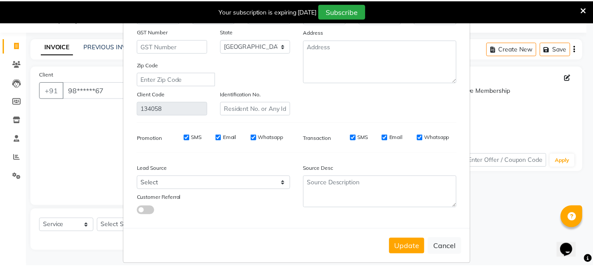
scroll to position [123, 0]
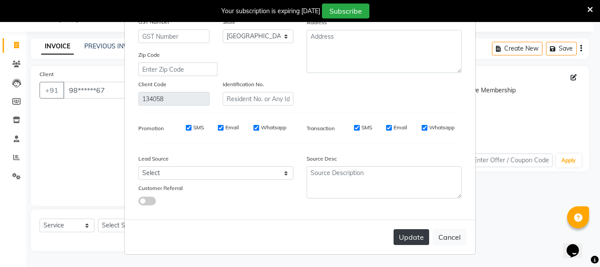
type input "[PERSON_NAME]"
click at [410, 230] on button "Update" at bounding box center [411, 237] width 36 height 16
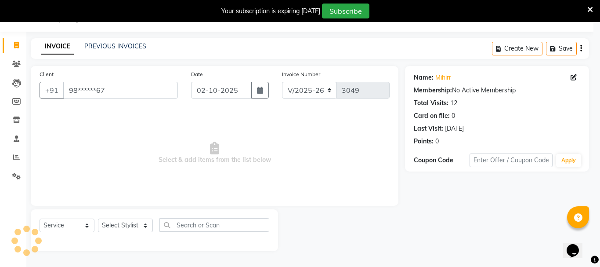
select select
select select "null"
select select
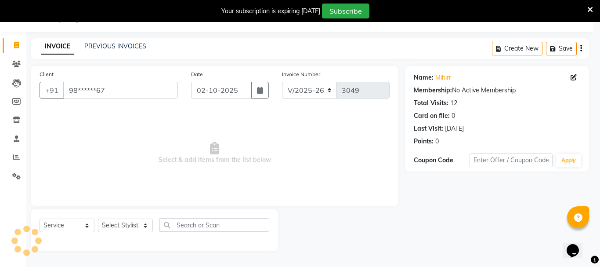
select select
checkbox input "false"
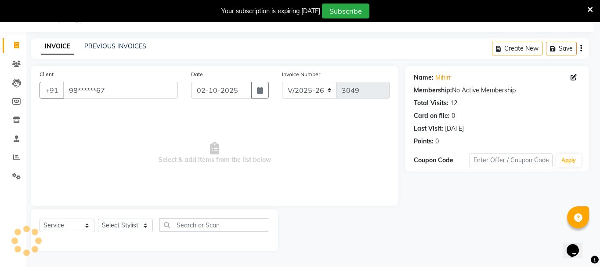
checkbox input "false"
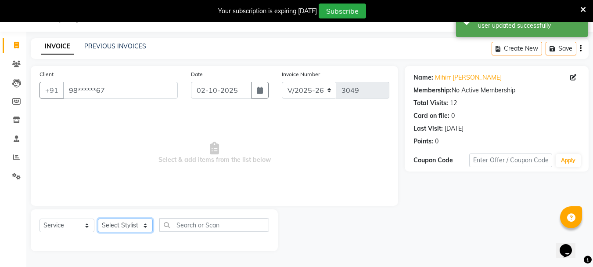
click at [149, 222] on select "Select Stylist Bharti [PERSON_NAME] [PERSON_NAME] [PERSON_NAME] [PERSON_NAME] m…" at bounding box center [125, 225] width 55 height 14
select select "93504"
click at [98, 218] on select "Select Stylist Bharti [PERSON_NAME] [PERSON_NAME] [PERSON_NAME] [PERSON_NAME] m…" at bounding box center [125, 225] width 55 height 14
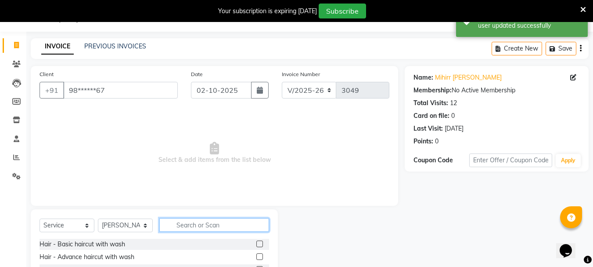
click at [192, 221] on input "text" at bounding box center [214, 225] width 110 height 14
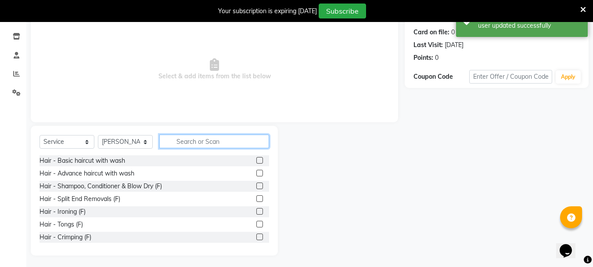
scroll to position [107, 0]
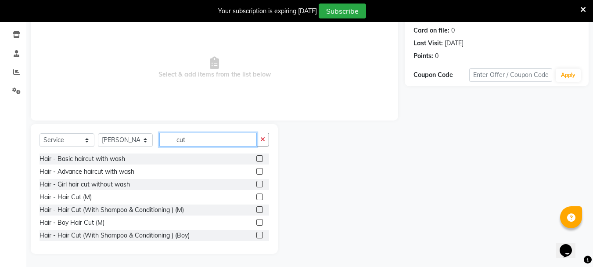
type input "cut"
click at [256, 195] on label at bounding box center [259, 196] width 7 height 7
click at [256, 195] on input "checkbox" at bounding box center [259, 197] width 6 height 6
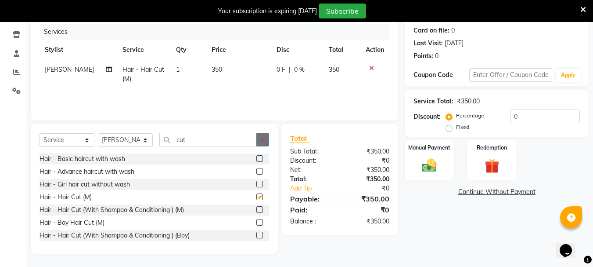
checkbox input "false"
click at [263, 139] on icon "button" at bounding box center [262, 139] width 5 height 6
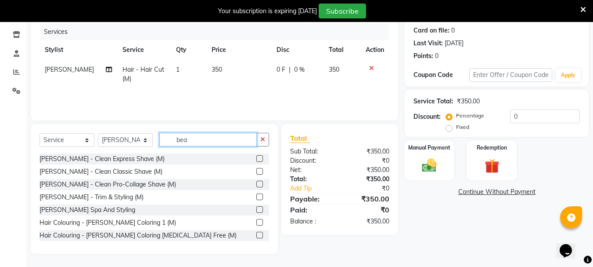
type input "bea"
click at [256, 157] on label at bounding box center [259, 158] width 7 height 7
click at [256, 157] on input "checkbox" at bounding box center [259, 159] width 6 height 6
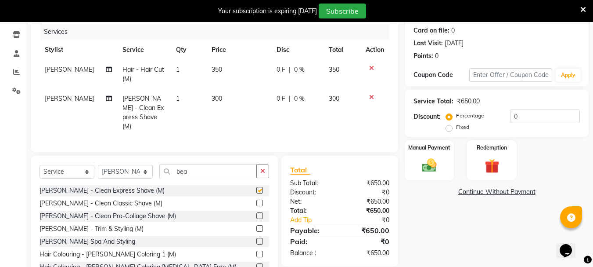
checkbox input "false"
click at [446, 171] on div "Manual Payment" at bounding box center [429, 160] width 51 height 42
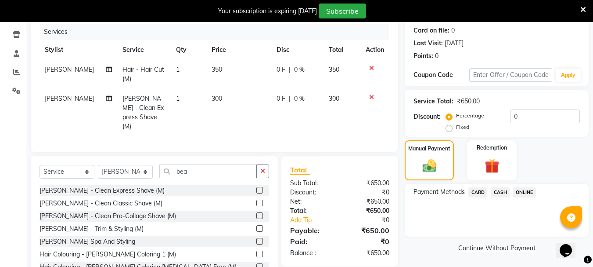
click at [497, 191] on span "CASH" at bounding box center [500, 192] width 19 height 10
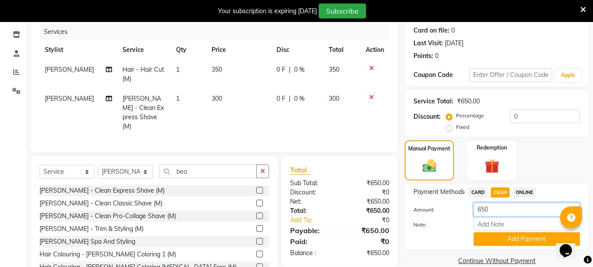
click at [485, 210] on input "650" at bounding box center [527, 209] width 106 height 14
type input "620"
click at [494, 236] on button "Add Payment" at bounding box center [527, 239] width 106 height 14
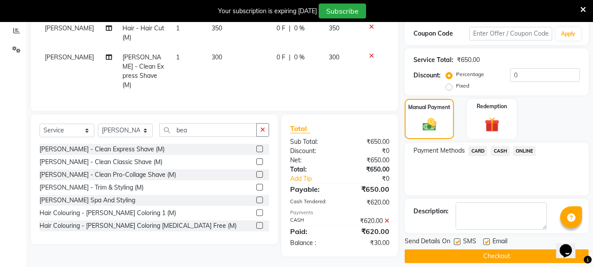
scroll to position [158, 0]
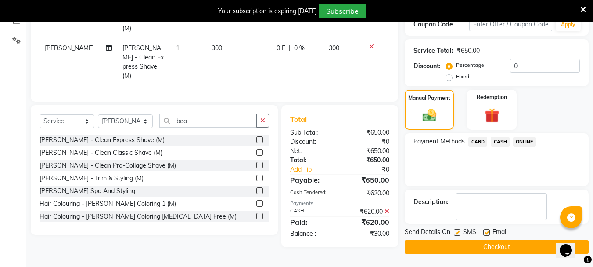
click at [522, 144] on span "ONLINE" at bounding box center [524, 142] width 23 height 10
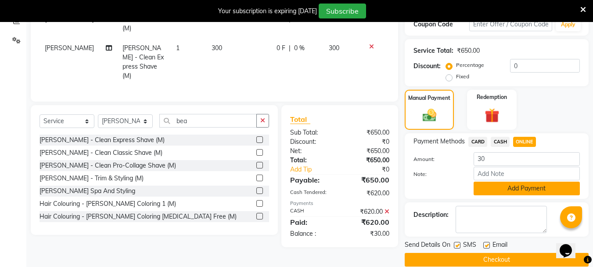
click at [500, 187] on button "Add Payment" at bounding box center [527, 188] width 106 height 14
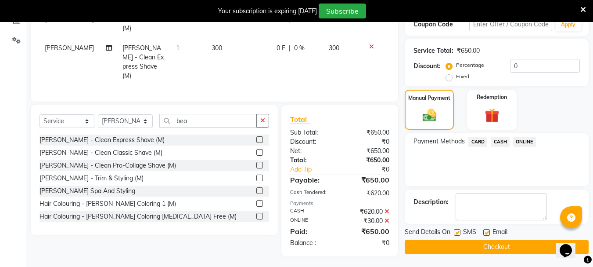
click at [434, 242] on button "Checkout" at bounding box center [497, 247] width 184 height 14
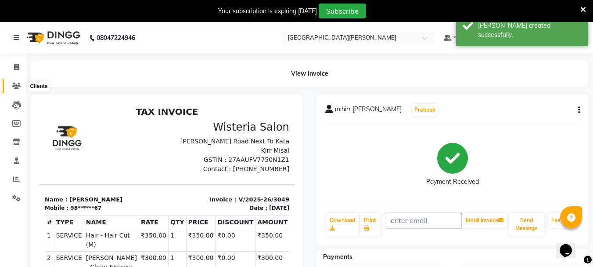
click at [18, 83] on icon at bounding box center [16, 86] width 8 height 7
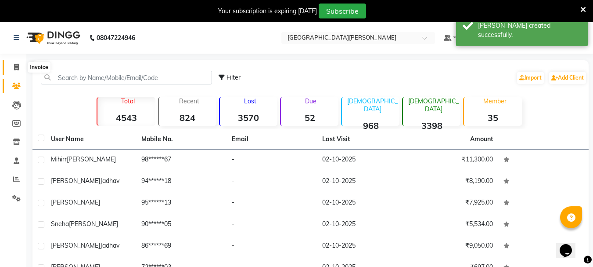
click at [14, 68] on icon at bounding box center [16, 67] width 5 height 7
select select "911"
select select "service"
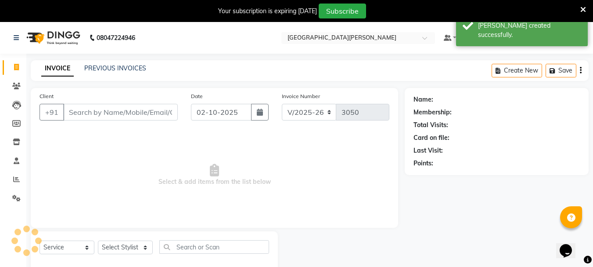
scroll to position [22, 0]
